Goal: Task Accomplishment & Management: Complete application form

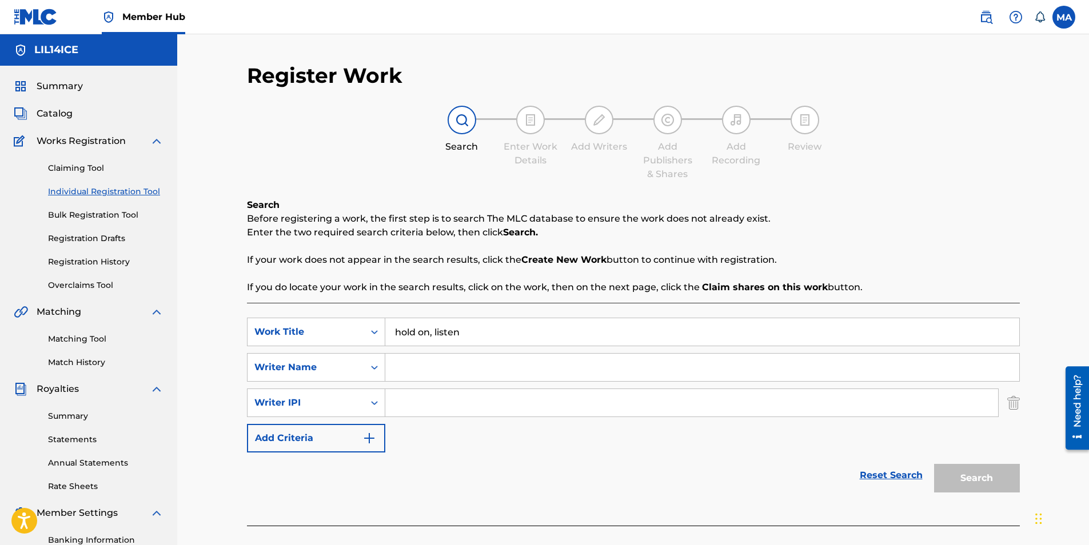
click at [421, 375] on input "Search Form" at bounding box center [702, 367] width 634 height 27
click at [368, 356] on div "Search Form" at bounding box center [374, 367] width 21 height 27
drag, startPoint x: 368, startPoint y: 356, endPoint x: 440, endPoint y: 373, distance: 74.2
click at [440, 373] on div "SearchWithCriteriaa6b36ade-bfa9-4025-8e1a-6e9689ab7530 Writer Name" at bounding box center [633, 367] width 773 height 29
click at [440, 373] on input "Search Form" at bounding box center [702, 367] width 634 height 27
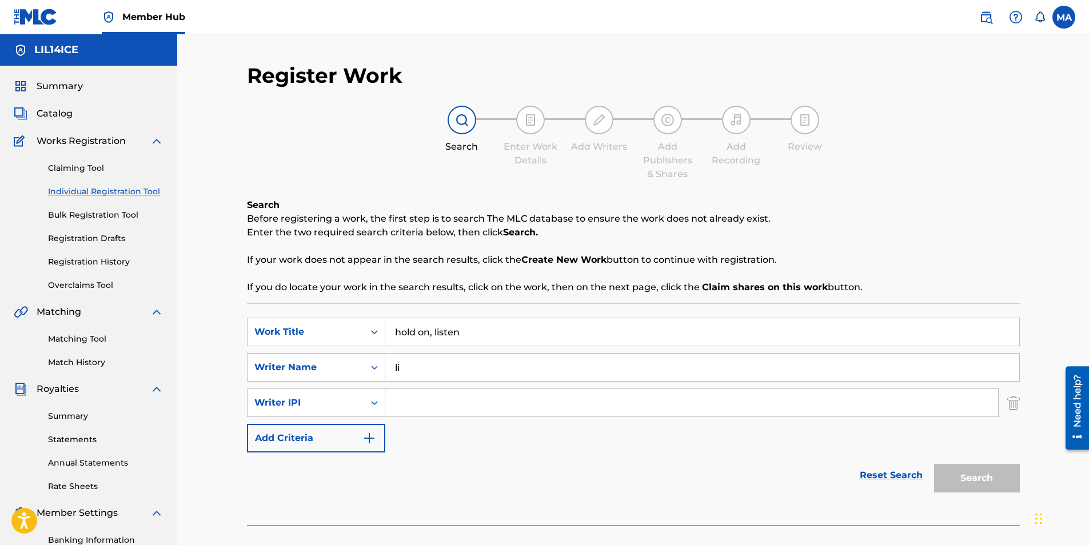
type input "l"
type input "Lil14ice"
click at [350, 438] on button "Add Criteria" at bounding box center [316, 438] width 138 height 29
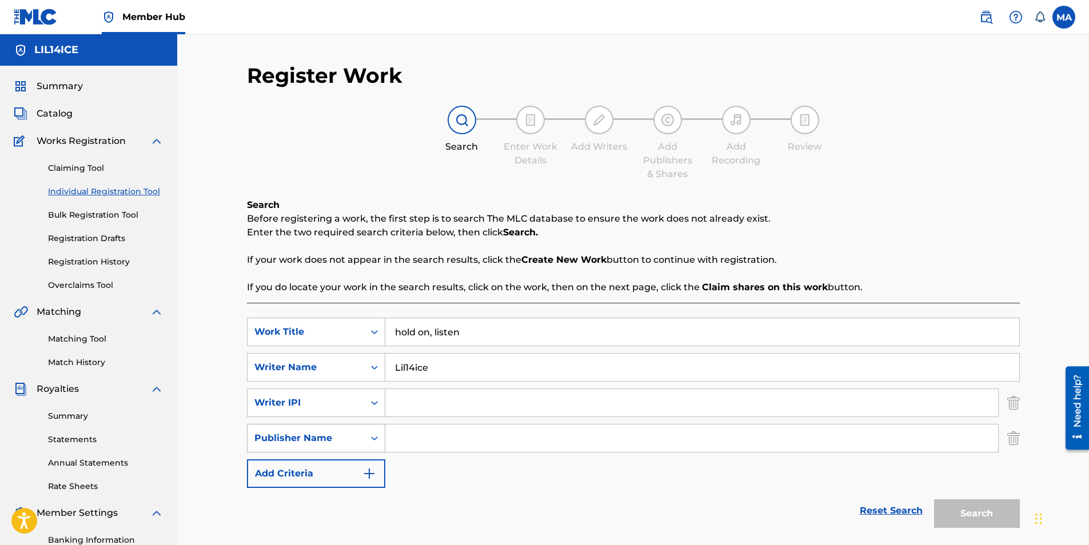
click at [354, 437] on div "Publisher Name" at bounding box center [305, 439] width 103 height 14
click at [358, 431] on div "Publisher Name" at bounding box center [305, 439] width 117 height 22
click at [1016, 433] on img "Search Form" at bounding box center [1013, 438] width 13 height 29
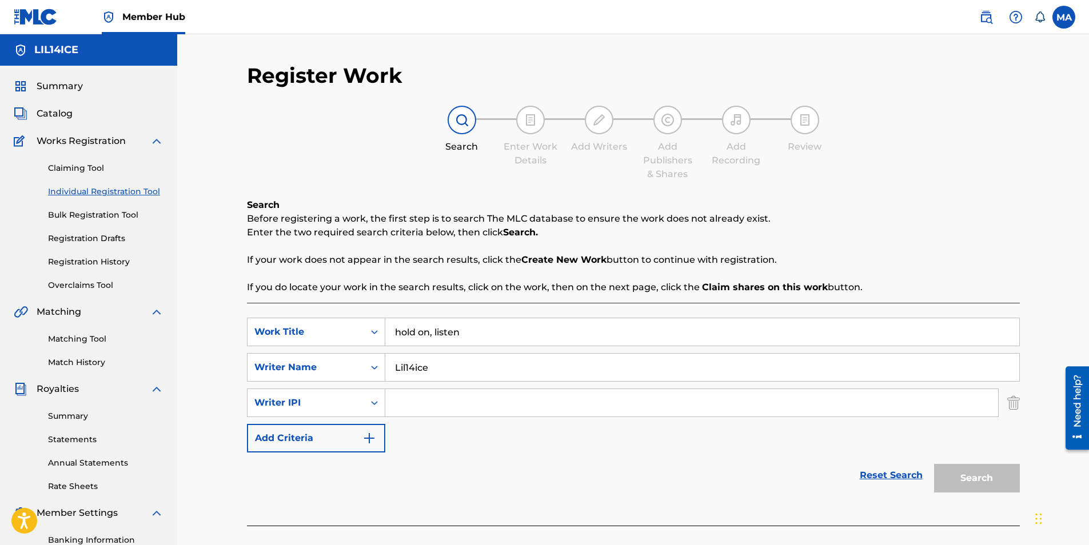
click at [414, 410] on input "Search Form" at bounding box center [691, 402] width 613 height 27
click at [401, 401] on input "Search Form" at bounding box center [691, 402] width 613 height 27
paste input "#1250248582"
click at [401, 402] on input "#1250248582" at bounding box center [691, 402] width 613 height 27
type input "1250248582"
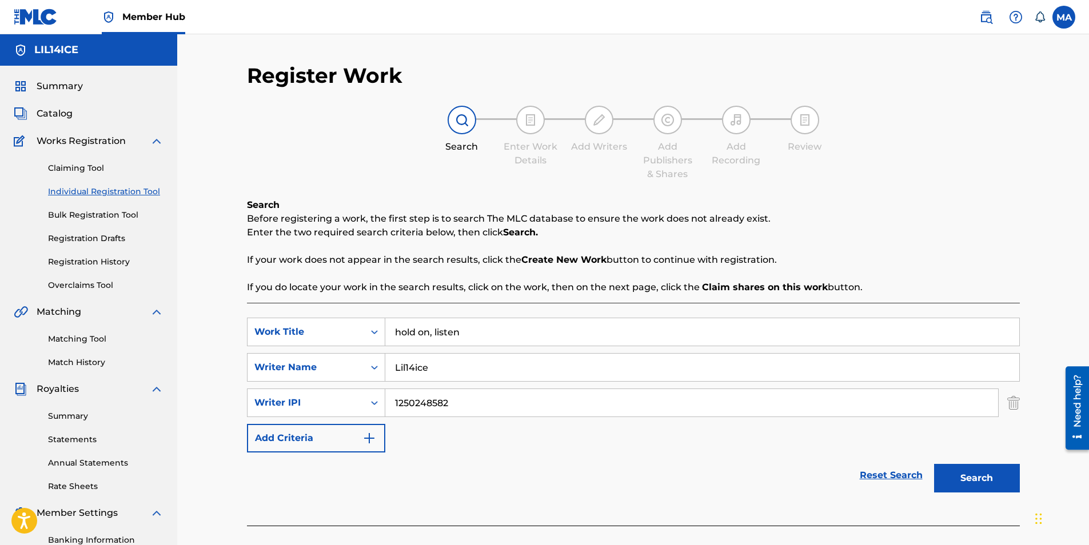
click at [522, 364] on input "Lil14ice" at bounding box center [702, 367] width 634 height 27
type input "Lil14ice aka [PERSON_NAME]"
click at [1000, 473] on button "Search" at bounding box center [977, 478] width 86 height 29
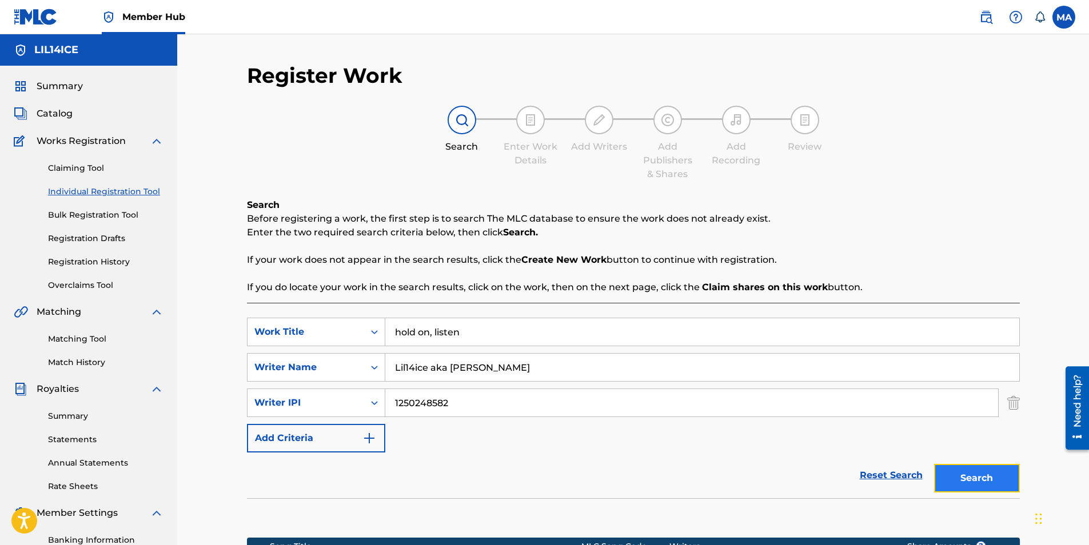
click at [967, 478] on button "Search" at bounding box center [977, 478] width 86 height 29
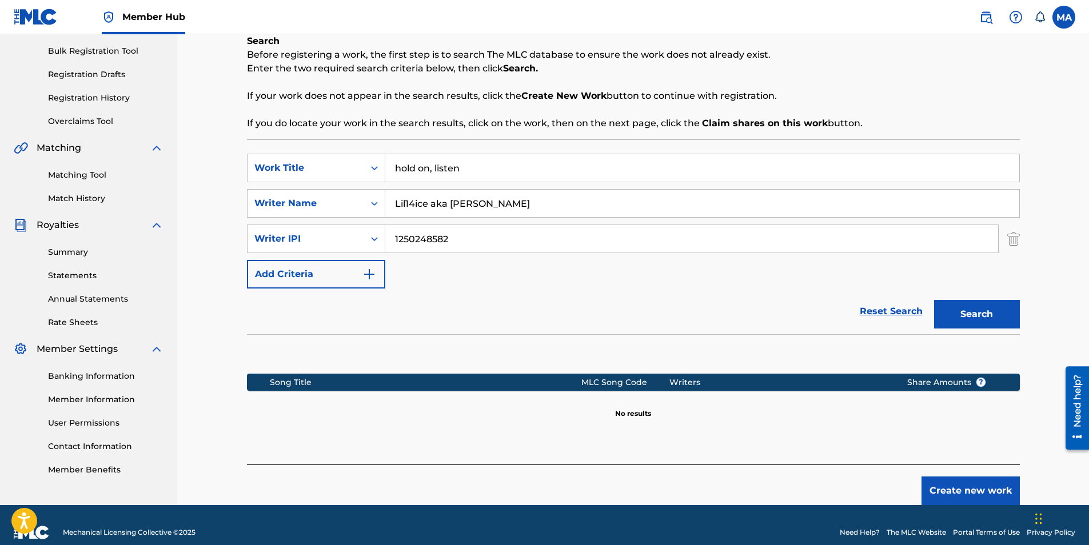
scroll to position [163, 0]
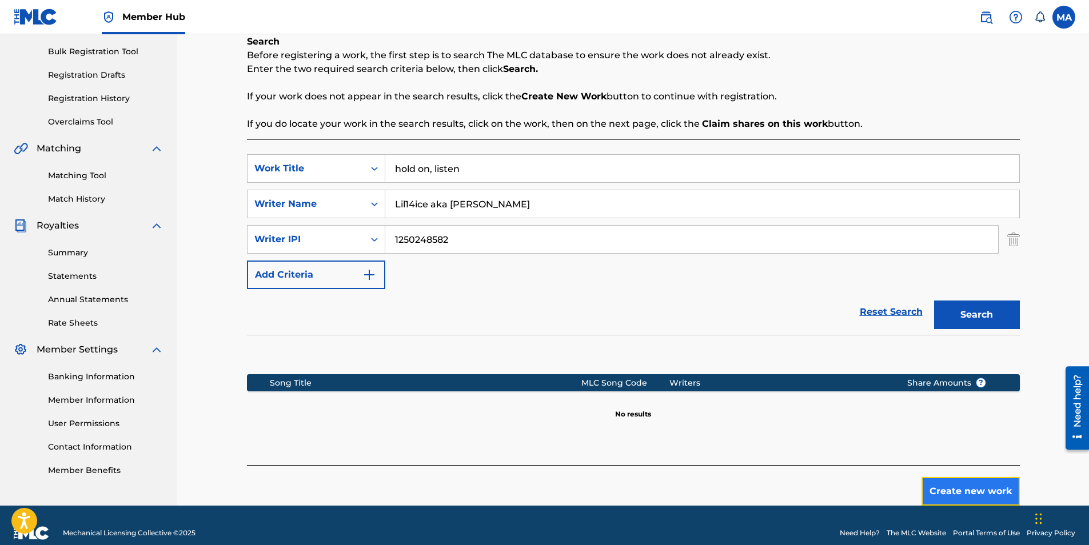
click at [927, 485] on button "Create new work" at bounding box center [970, 491] width 98 height 29
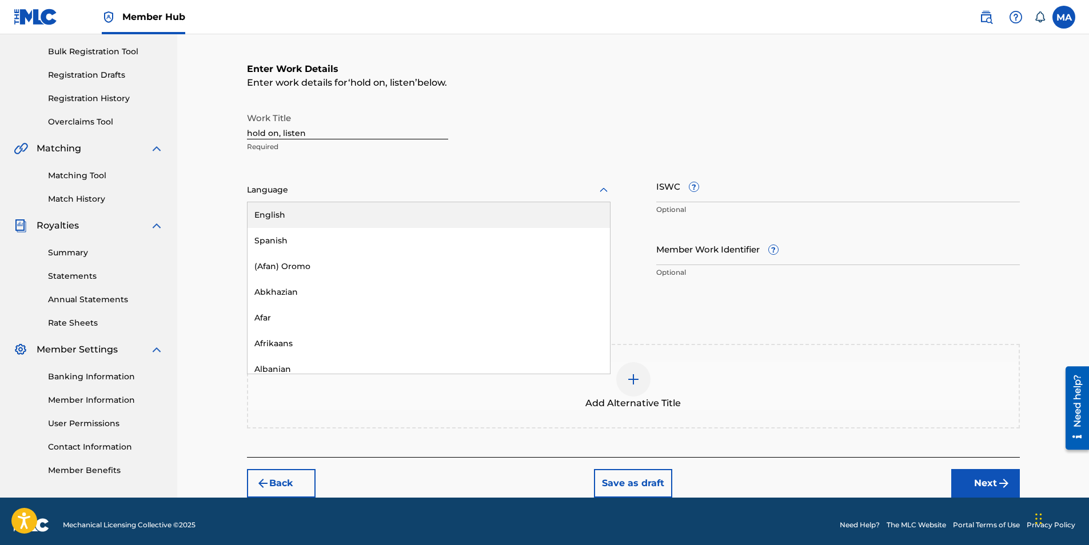
click at [598, 187] on icon at bounding box center [604, 190] width 14 height 14
click at [565, 215] on div "English" at bounding box center [428, 215] width 362 height 26
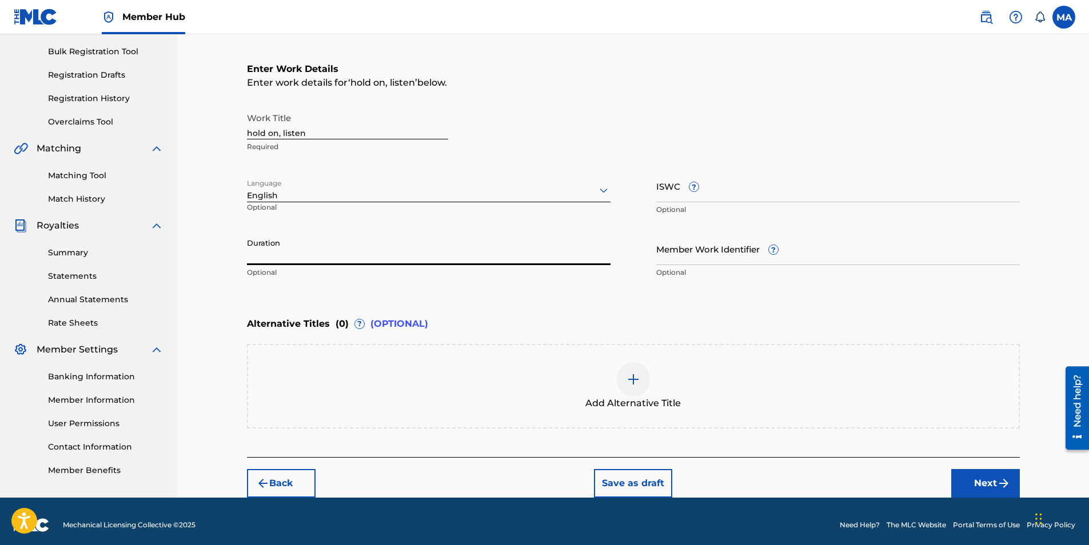
click at [475, 262] on input "Duration" at bounding box center [429, 249] width 364 height 33
click at [700, 189] on input "ISWC ?" at bounding box center [838, 186] width 364 height 33
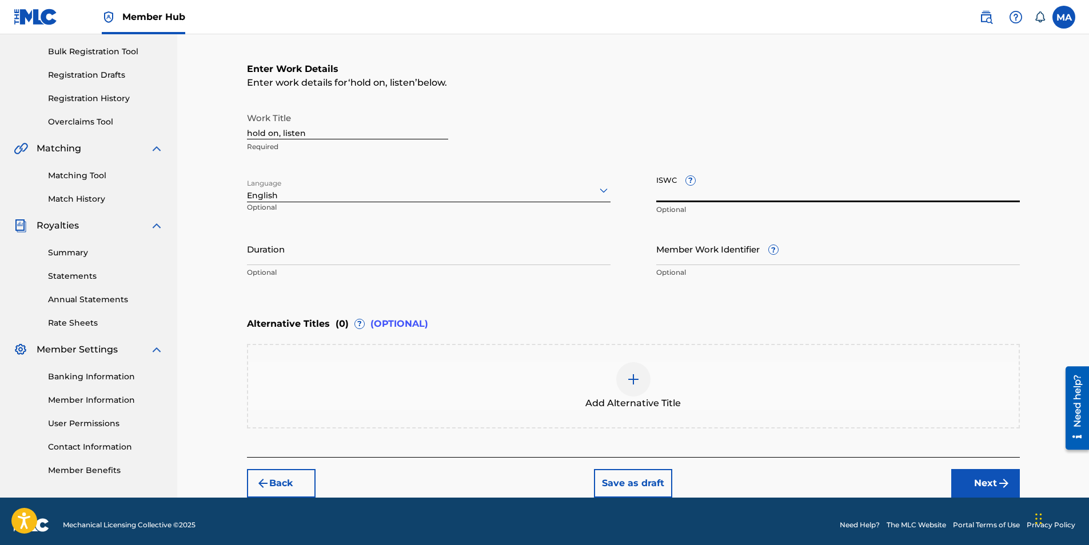
paste input "T3337230798"
type input "T3337230798"
click at [432, 252] on input "Duration" at bounding box center [429, 249] width 364 height 33
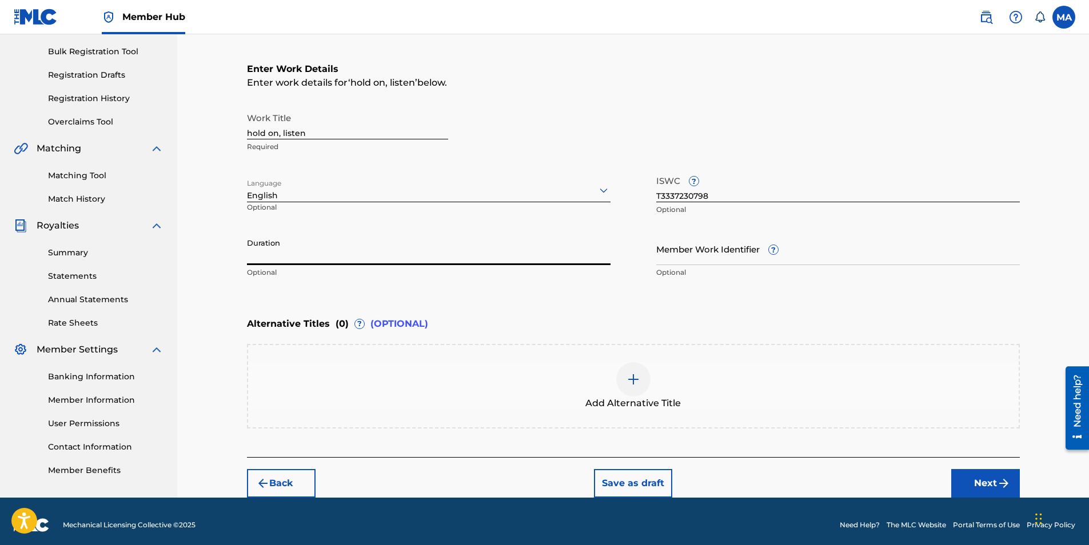
click at [266, 251] on input "Duration" at bounding box center [429, 249] width 364 height 33
type input "1"
type input "01:20"
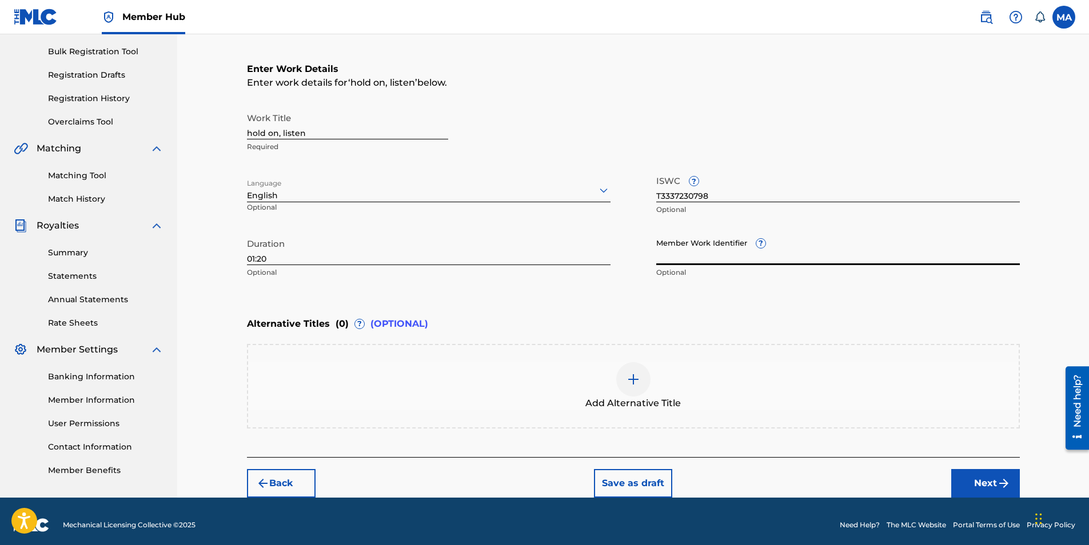
click at [678, 259] on input "Member Work Identifier ?" at bounding box center [838, 249] width 364 height 33
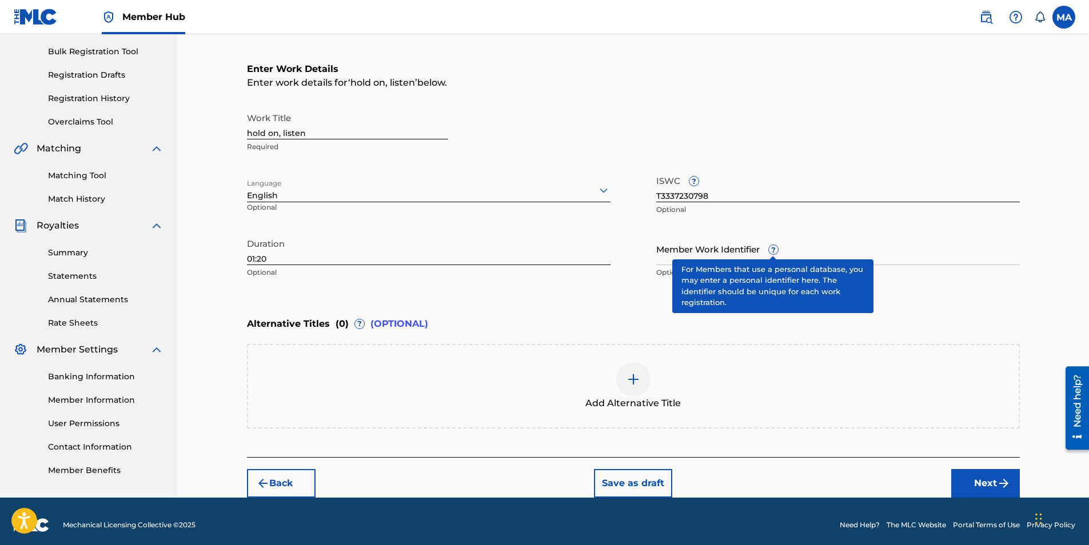
click at [760, 246] on div "Member Work Identifier ? Optional" at bounding box center [838, 258] width 364 height 51
click at [770, 249] on span "?" at bounding box center [773, 249] width 9 height 9
click at [770, 249] on input "Member Work Identifier ?" at bounding box center [838, 249] width 364 height 33
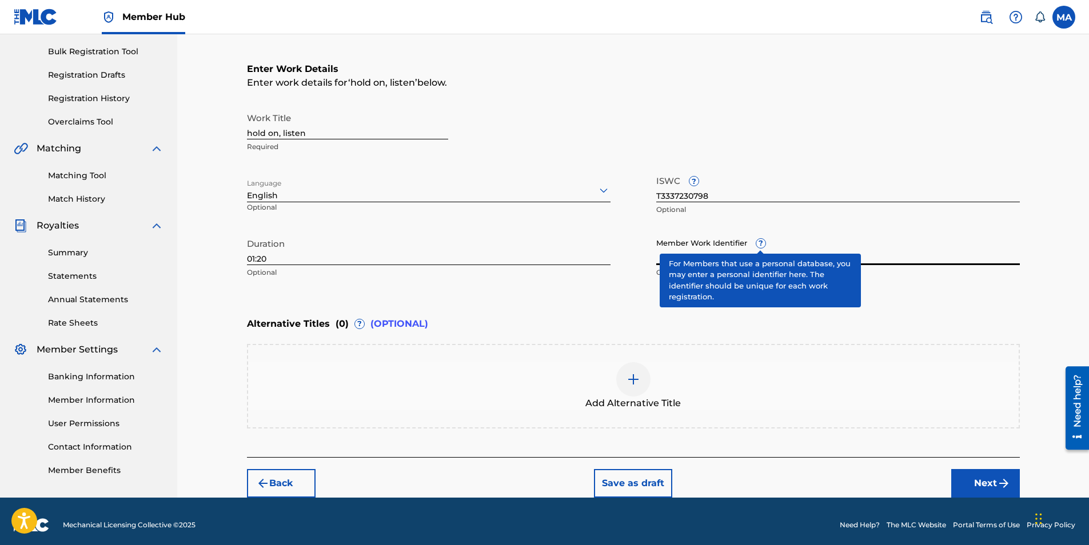
drag, startPoint x: 770, startPoint y: 249, endPoint x: 756, endPoint y: 239, distance: 16.8
click at [756, 239] on div "Member Work Identifier ? Optional" at bounding box center [838, 258] width 364 height 51
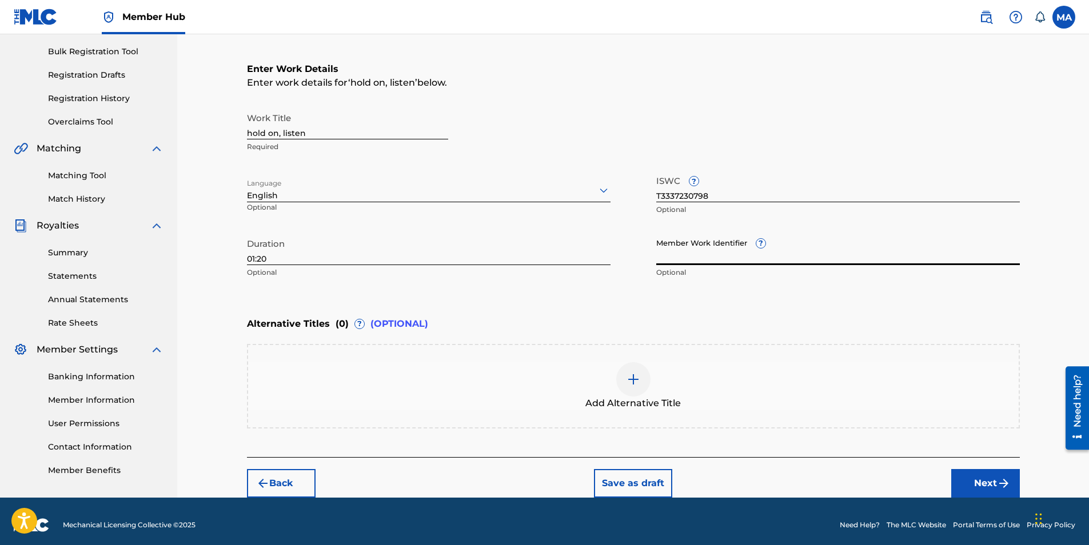
click at [701, 254] on input "Member Work Identifier ?" at bounding box center [838, 249] width 364 height 33
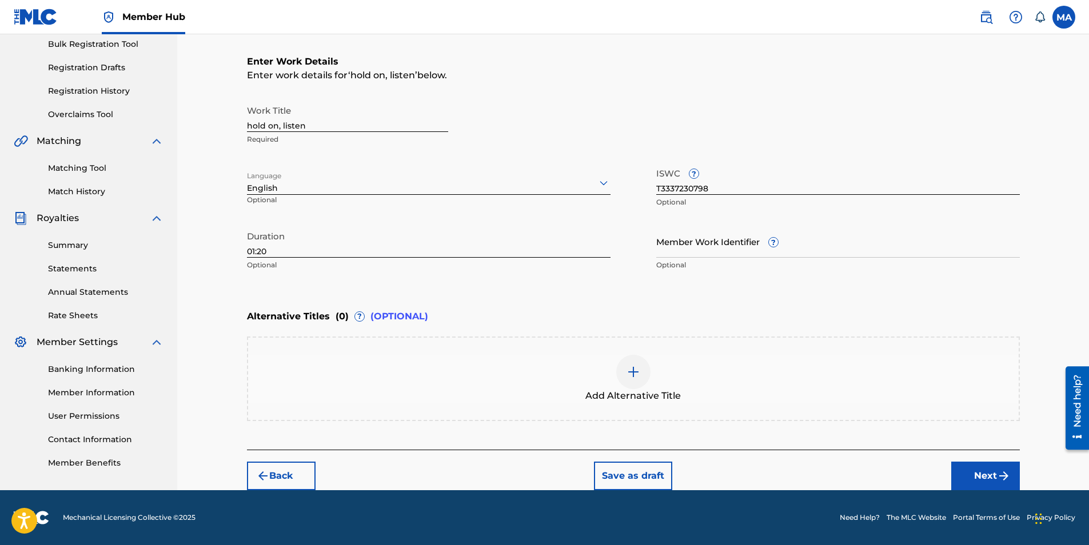
click at [625, 365] on div at bounding box center [633, 372] width 34 height 34
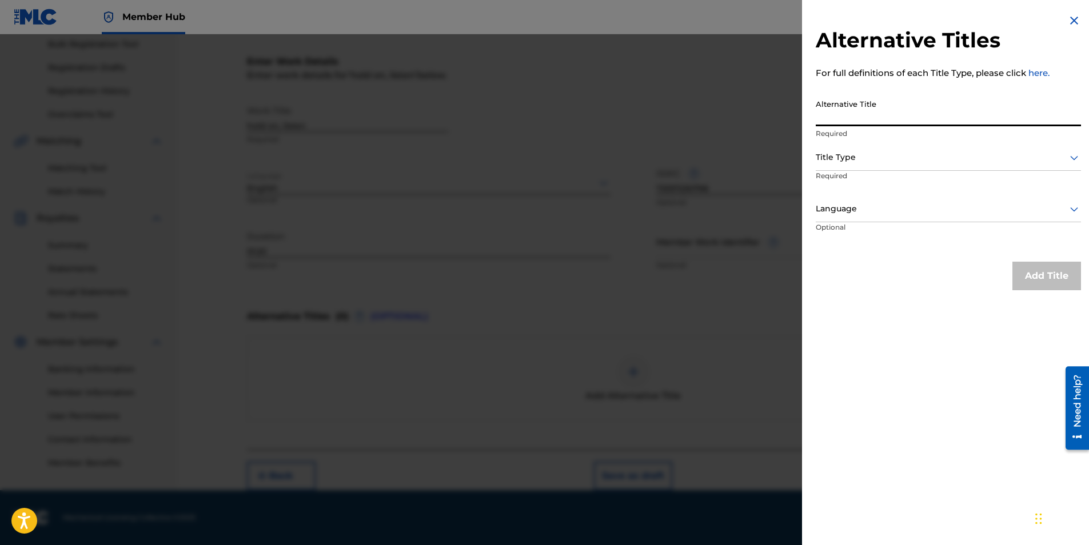
click at [884, 108] on input "Alternative Title" at bounding box center [948, 110] width 265 height 33
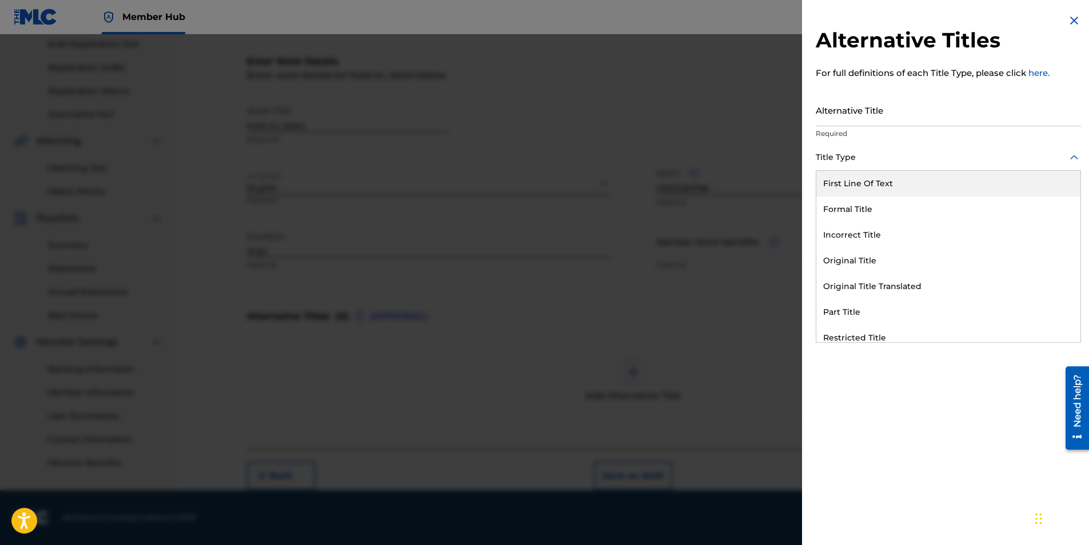
click at [886, 162] on div at bounding box center [948, 157] width 265 height 14
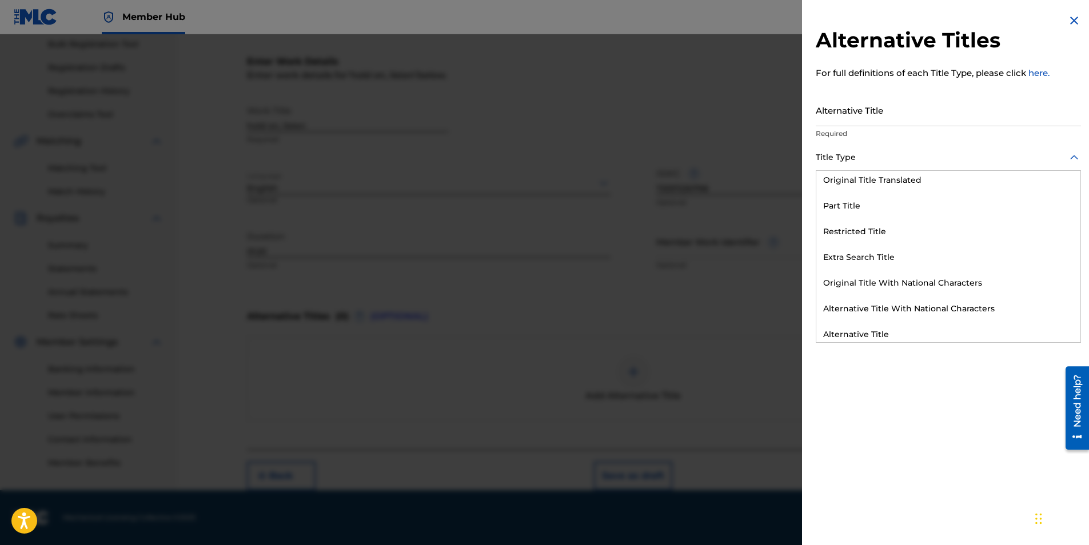
scroll to position [108, 0]
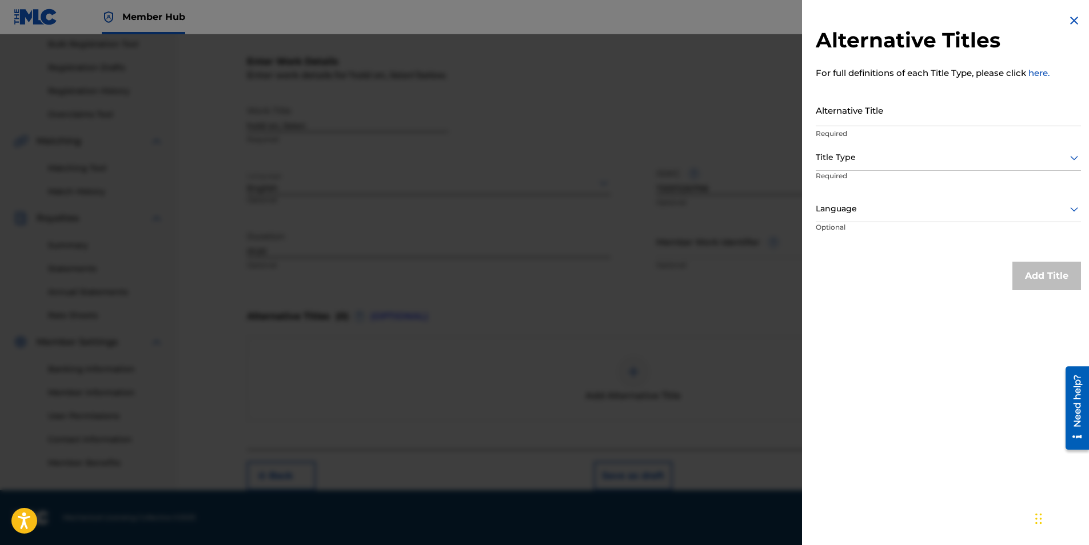
click at [908, 149] on div "Title Type" at bounding box center [948, 158] width 265 height 26
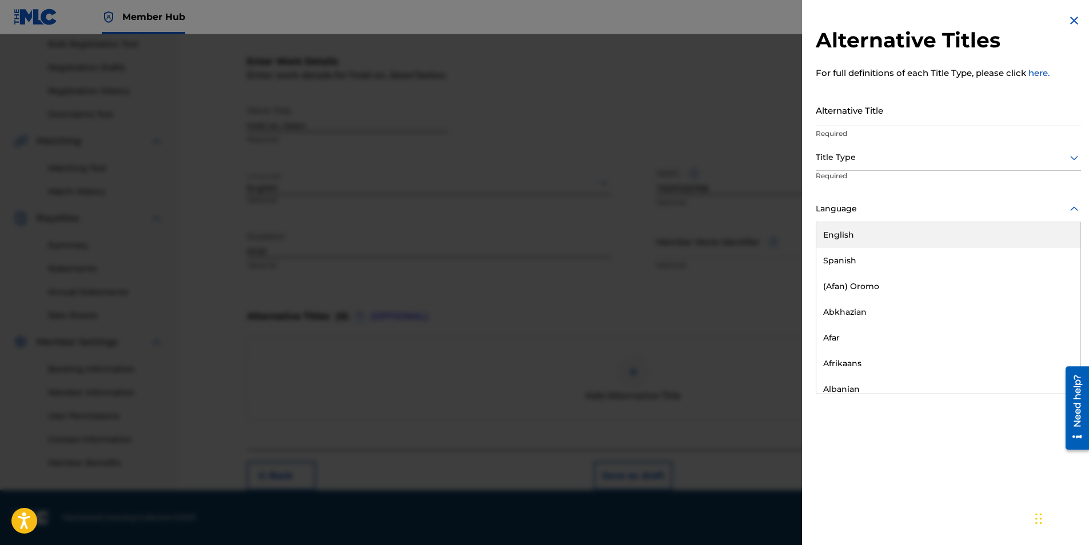
click at [893, 215] on div at bounding box center [948, 209] width 265 height 14
drag, startPoint x: 886, startPoint y: 240, endPoint x: 868, endPoint y: 234, distance: 19.2
click at [868, 234] on div "English" at bounding box center [948, 235] width 264 height 26
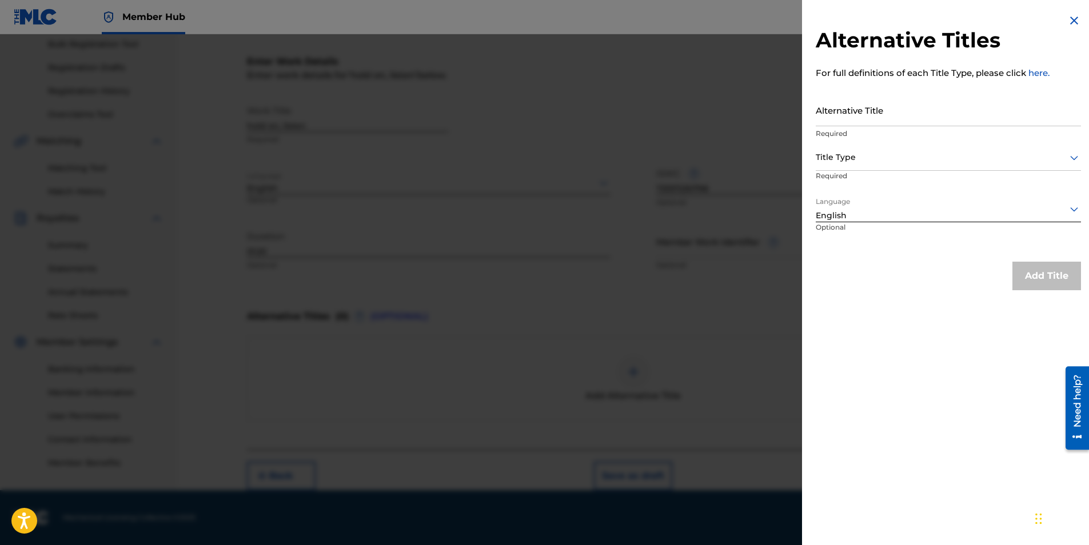
click at [858, 174] on p "Required" at bounding box center [859, 184] width 87 height 26
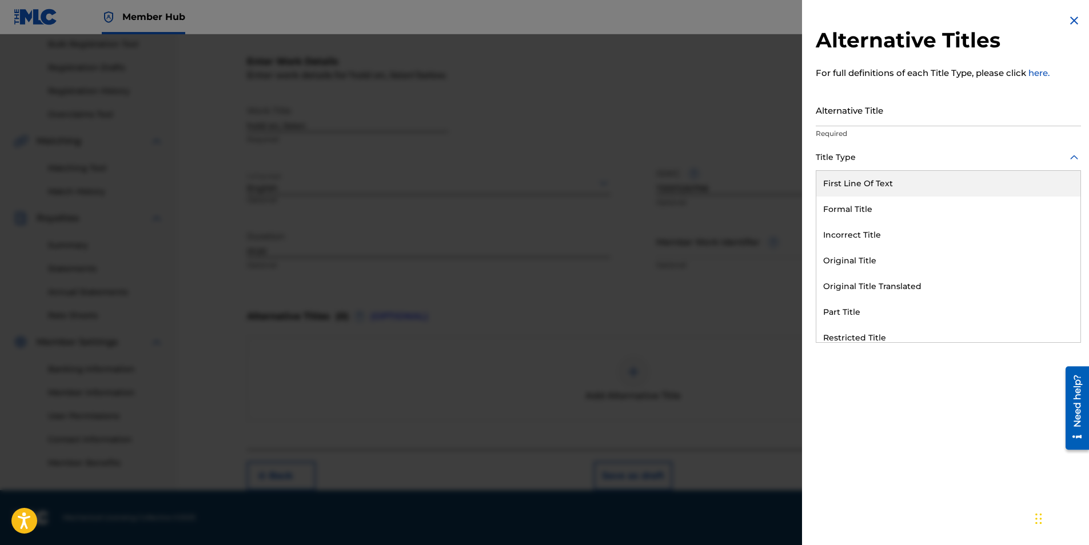
click at [868, 163] on div at bounding box center [948, 157] width 265 height 14
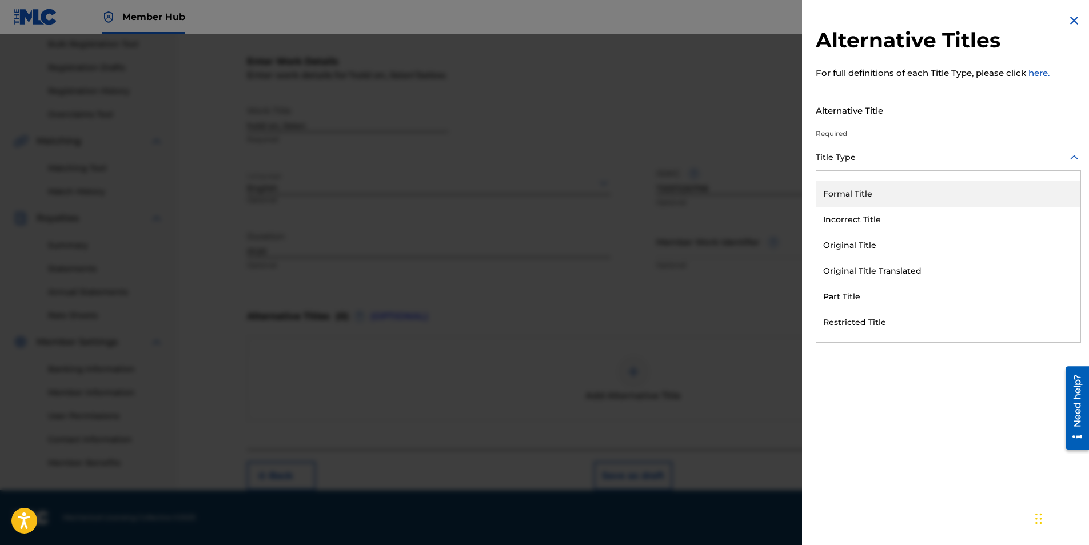
scroll to position [0, 0]
